Goal: Complete application form

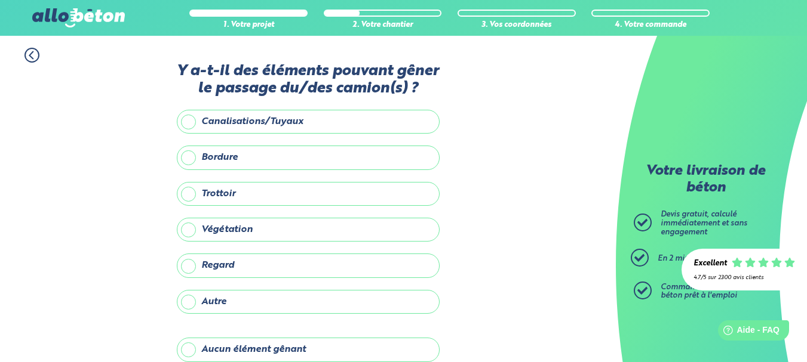
click at [274, 119] on label "Canalisations/Tuyaux" at bounding box center [308, 122] width 263 height 24
click at [0, 0] on input "Canalisations/Tuyaux" at bounding box center [0, 0] width 0 height 0
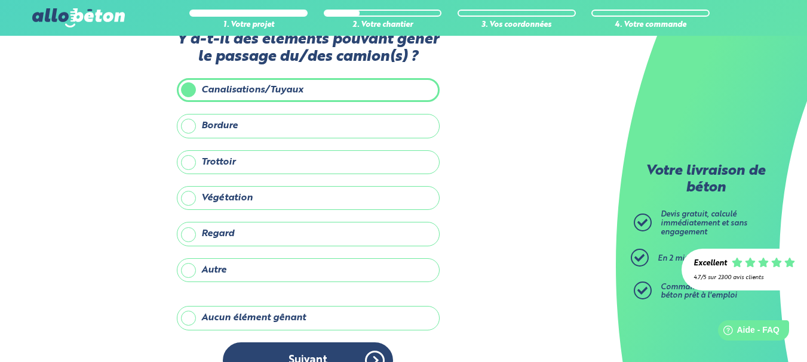
scroll to position [60, 0]
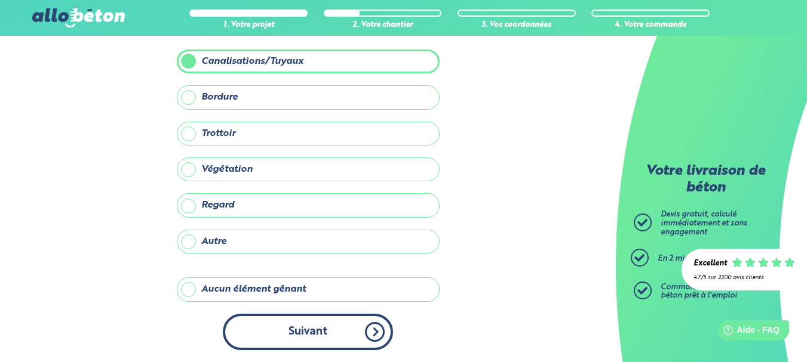
click at [329, 331] on button "Suivant" at bounding box center [308, 332] width 170 height 36
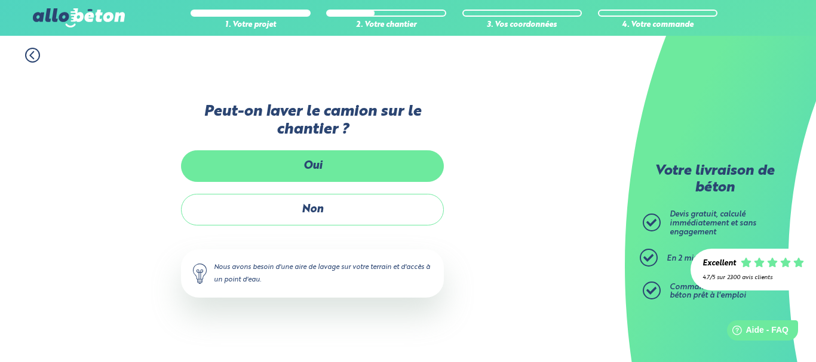
click at [356, 168] on label "Oui" at bounding box center [312, 166] width 263 height 32
click at [0, 0] on input "Oui" at bounding box center [0, 0] width 0 height 0
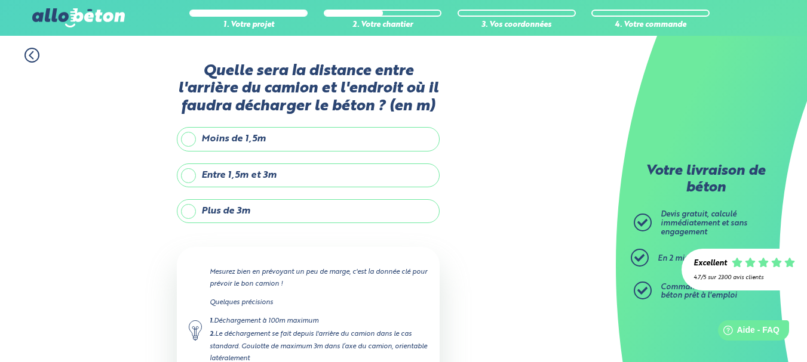
click at [394, 208] on label "Plus de 3m" at bounding box center [308, 211] width 263 height 24
click at [0, 0] on input "Plus de 3m" at bounding box center [0, 0] width 0 height 0
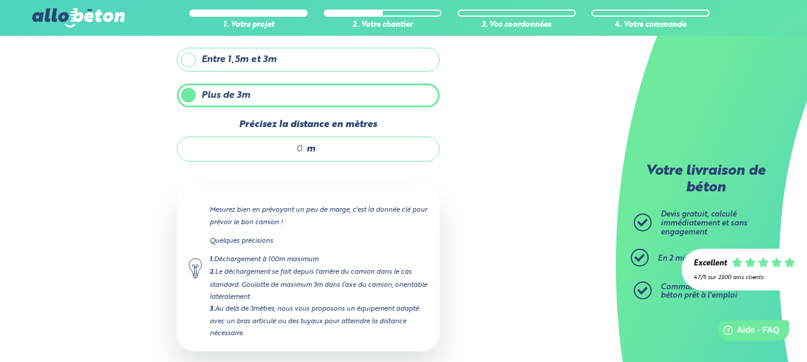
scroll to position [119, 0]
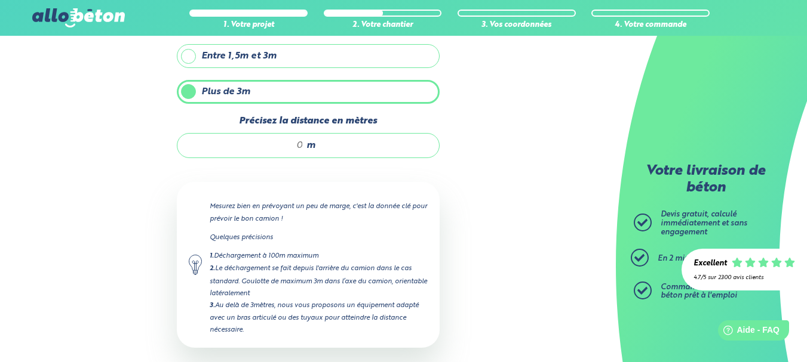
drag, startPoint x: 287, startPoint y: 141, endPoint x: 296, endPoint y: 143, distance: 9.7
click at [296, 143] on input "Précisez la distance en mètres" at bounding box center [246, 146] width 114 height 12
drag, startPoint x: 308, startPoint y: 142, endPoint x: 284, endPoint y: 142, distance: 24.5
click at [284, 142] on div "m" at bounding box center [308, 145] width 263 height 25
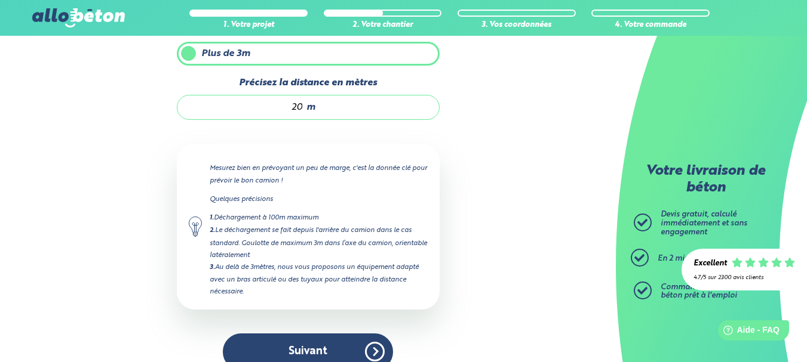
scroll to position [178, 0]
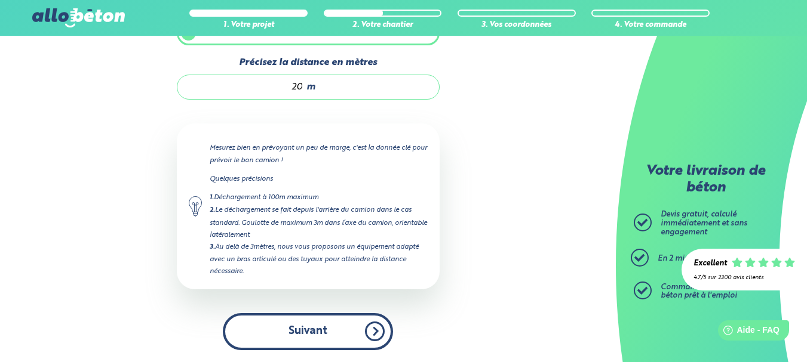
type input "20"
click at [369, 328] on button "Suivant" at bounding box center [308, 331] width 170 height 36
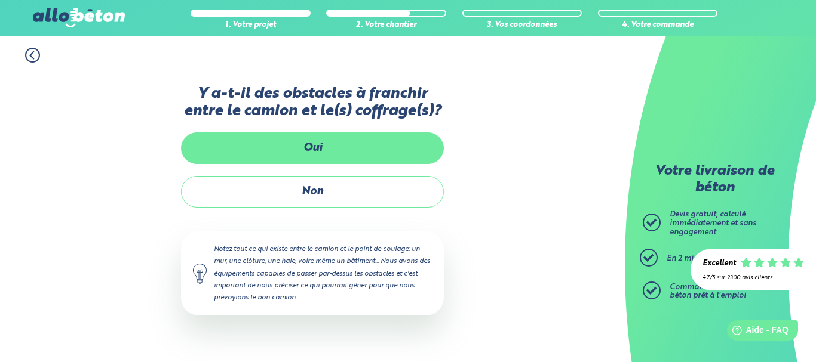
click at [334, 153] on label "Oui" at bounding box center [312, 149] width 263 height 32
click at [0, 0] on input "Oui" at bounding box center [0, 0] width 0 height 0
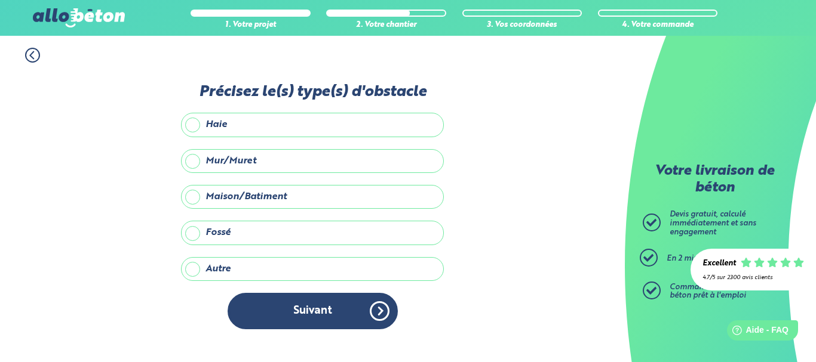
click at [362, 207] on label "Maison/Batiment" at bounding box center [312, 197] width 263 height 24
click at [0, 0] on input "Maison/Batiment" at bounding box center [0, 0] width 0 height 0
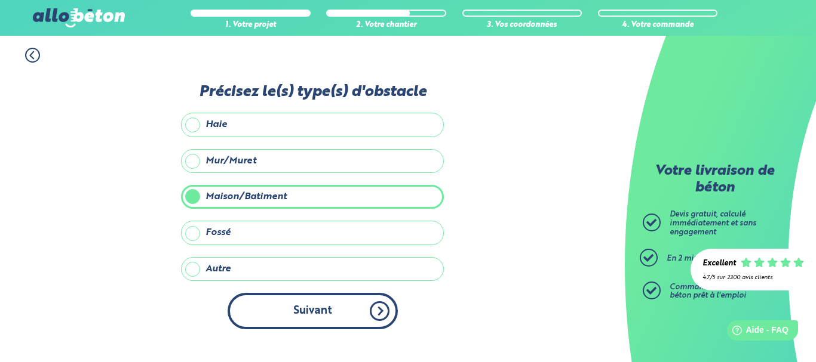
click at [370, 307] on button "Suivant" at bounding box center [312, 311] width 170 height 36
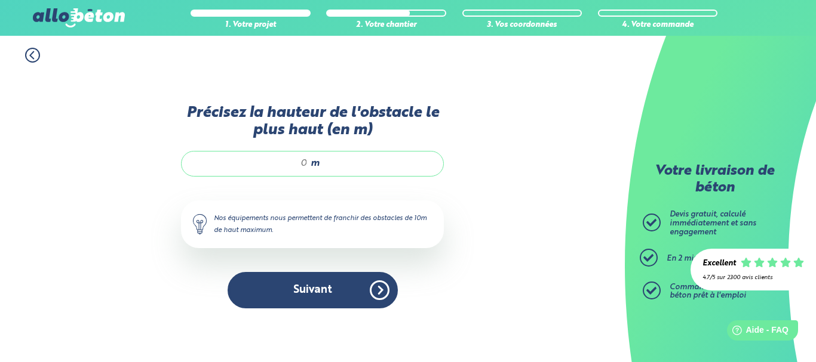
click at [304, 161] on input "Précisez la hauteur de l'obstacle le plus haut (en m)" at bounding box center [250, 164] width 114 height 12
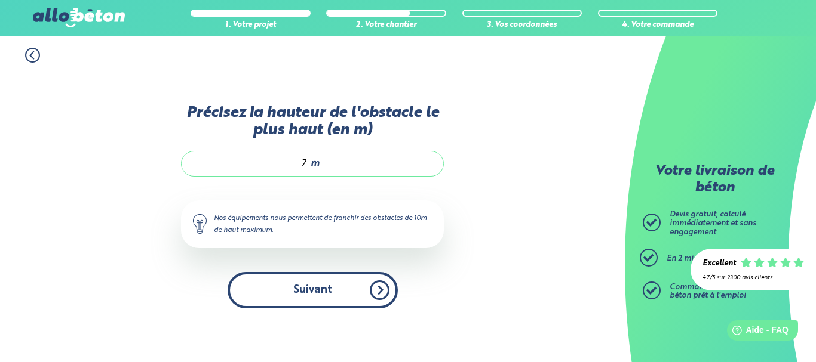
type input "7"
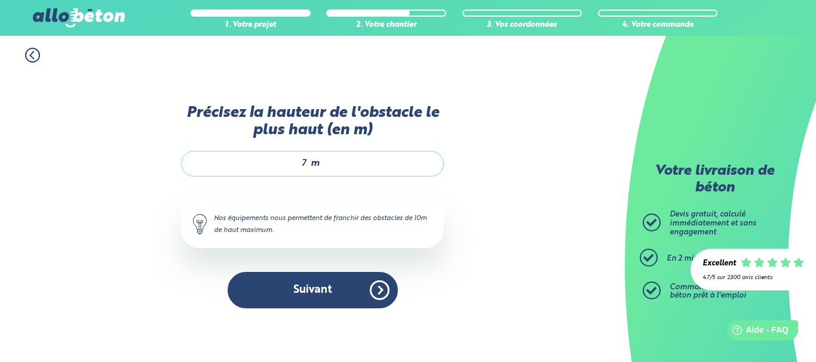
drag, startPoint x: 319, startPoint y: 302, endPoint x: 379, endPoint y: 293, distance: 60.5
click at [322, 301] on button "Suivant" at bounding box center [312, 290] width 170 height 36
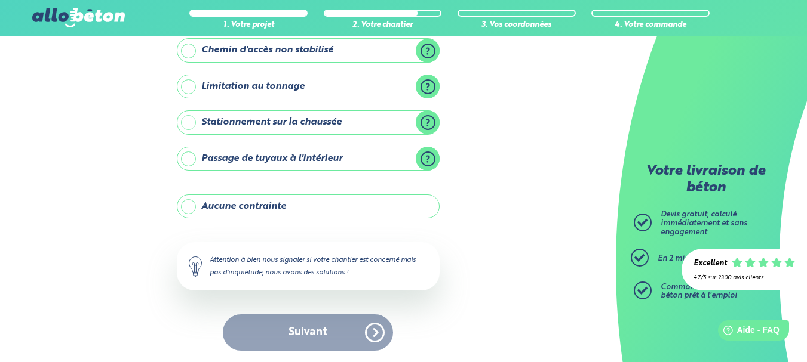
scroll to position [191, 0]
click at [233, 211] on label "Aucune contrainte" at bounding box center [308, 206] width 263 height 24
click at [0, 0] on input "Aucune contrainte" at bounding box center [0, 0] width 0 height 0
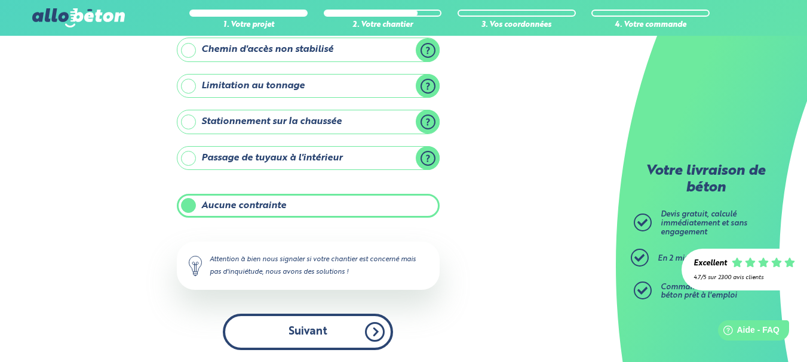
click at [273, 329] on button "Suivant" at bounding box center [308, 332] width 170 height 36
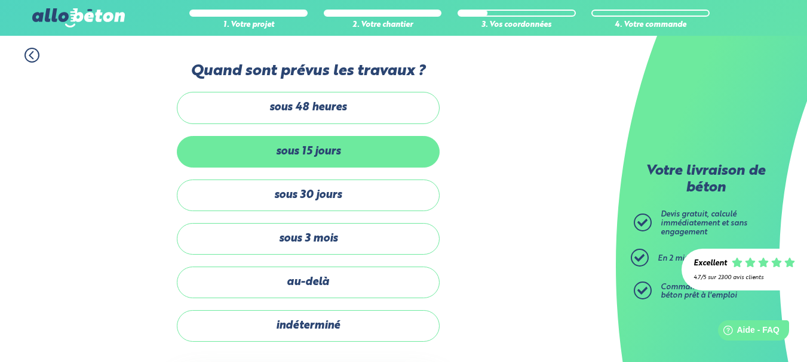
click at [333, 138] on label "sous 15 jours" at bounding box center [308, 152] width 263 height 32
click at [0, 0] on input "sous 15 jours" at bounding box center [0, 0] width 0 height 0
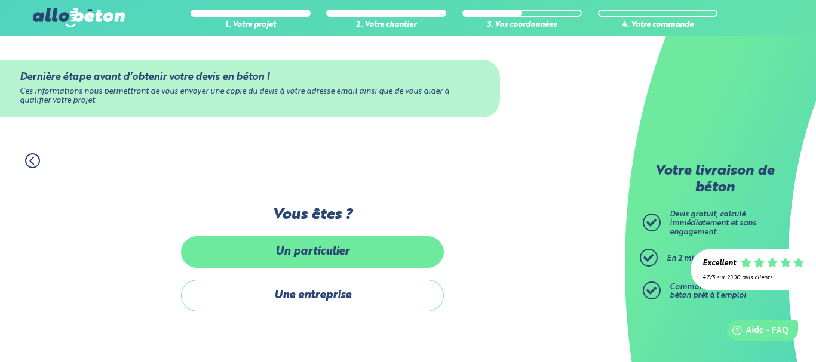
click at [366, 251] on label "Un particulier" at bounding box center [312, 252] width 263 height 32
click at [0, 0] on input "Un particulier" at bounding box center [0, 0] width 0 height 0
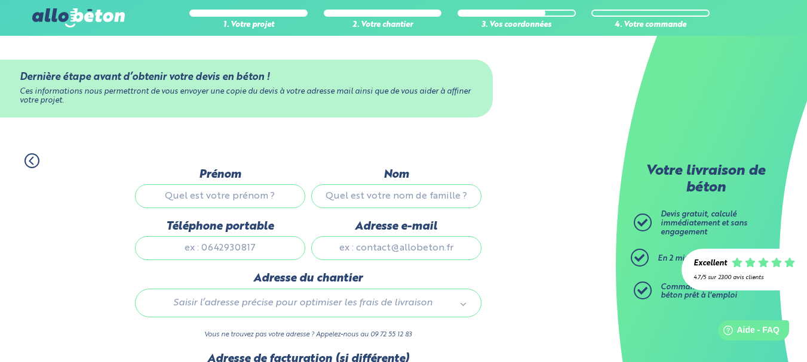
click at [272, 196] on input "Prénom" at bounding box center [220, 196] width 170 height 24
type input "bob"
type input "yop"
type input "0123456789"
type input "[EMAIL_ADDRESS][DOMAIN_NAME]"
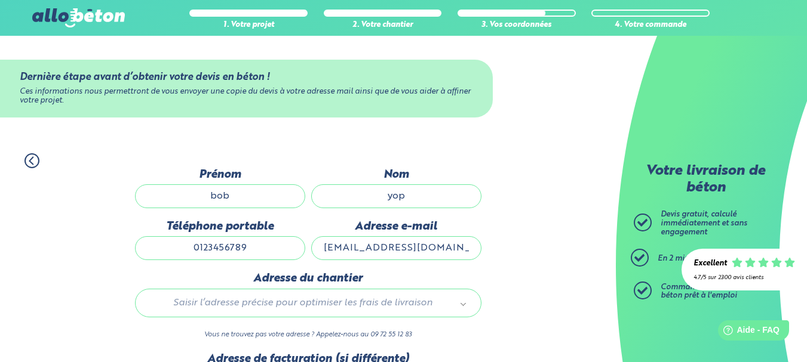
type input "adresse"
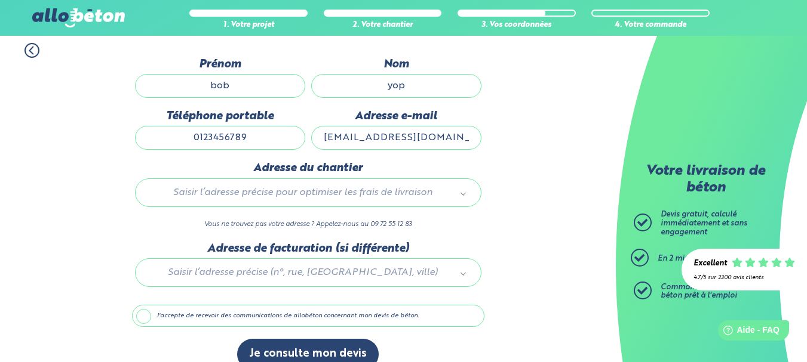
scroll to position [119, 0]
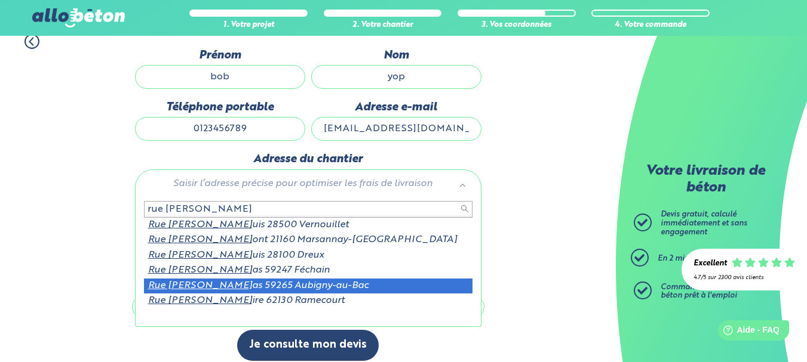
type input "rue [PERSON_NAME]"
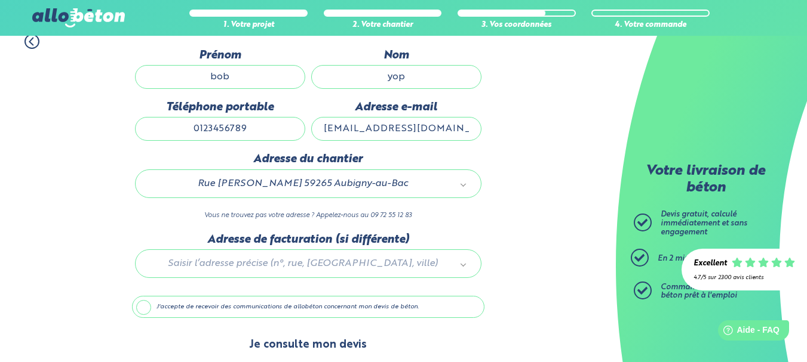
click at [297, 341] on button "Je consulte mon devis" at bounding box center [307, 345] width 141 height 30
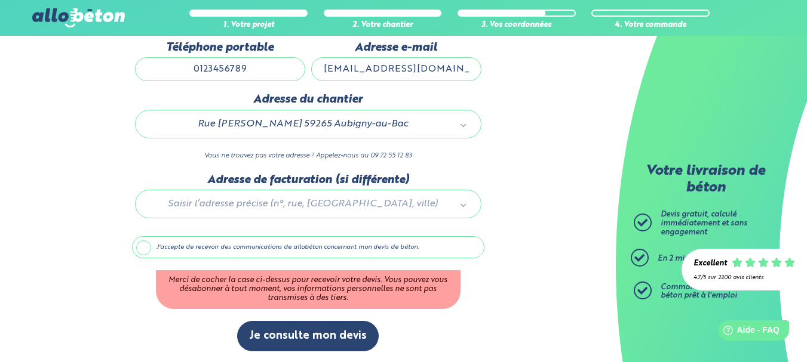
drag, startPoint x: 159, startPoint y: 250, endPoint x: 178, endPoint y: 257, distance: 19.6
click at [159, 250] on label "J'accepte de recevoir des communications de allobéton concernant mon devis de b…" at bounding box center [308, 247] width 352 height 23
click at [0, 0] on input "J'accepte de recevoir des communications de allobéton concernant mon devis de b…" at bounding box center [0, 0] width 0 height 0
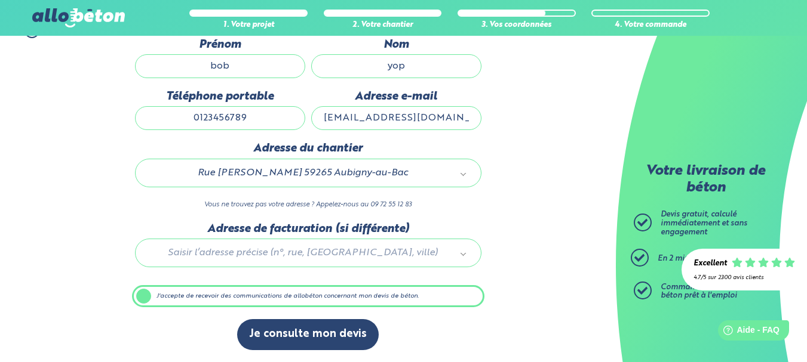
scroll to position [130, 0]
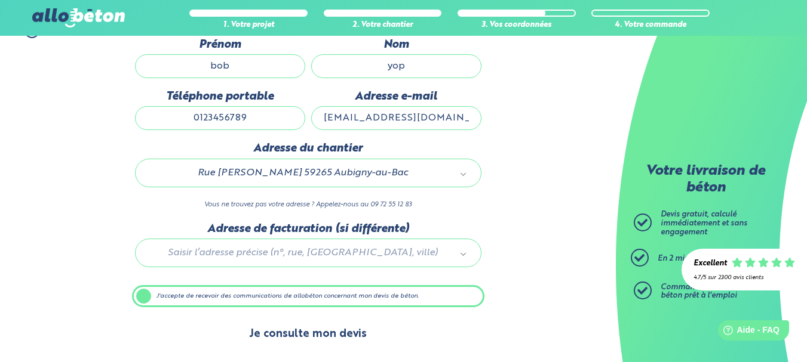
click at [296, 334] on button "Je consulte mon devis" at bounding box center [307, 334] width 141 height 30
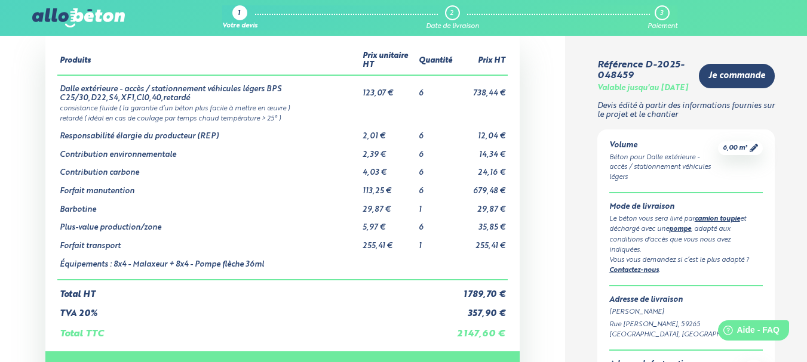
scroll to position [60, 0]
